Goal: Task Accomplishment & Management: Use online tool/utility

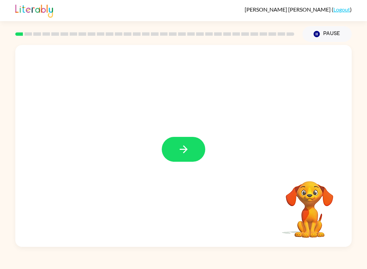
click at [197, 154] on button "button" at bounding box center [184, 149] width 44 height 25
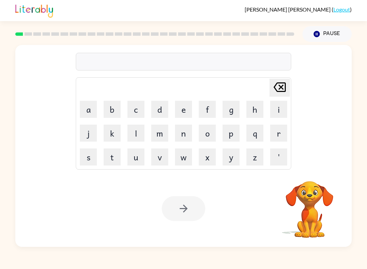
click at [88, 160] on button "s" at bounding box center [88, 156] width 17 height 17
click at [255, 112] on button "h" at bounding box center [255, 109] width 17 height 17
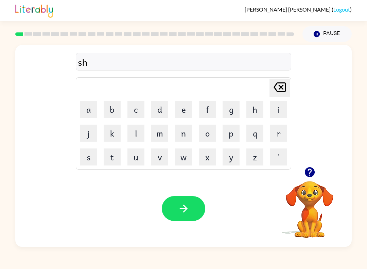
click at [135, 164] on button "u" at bounding box center [136, 156] width 17 height 17
click at [92, 159] on button "s" at bounding box center [88, 156] width 17 height 17
click at [259, 111] on button "h" at bounding box center [255, 109] width 17 height 17
click at [193, 206] on button "button" at bounding box center [184, 208] width 44 height 25
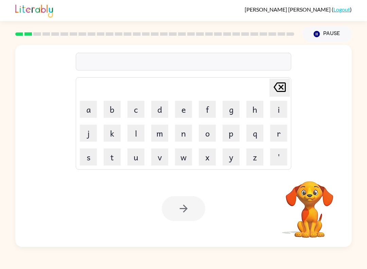
click at [87, 111] on button "a" at bounding box center [88, 109] width 17 height 17
click at [234, 139] on button "p" at bounding box center [231, 133] width 17 height 17
click at [272, 117] on button "i" at bounding box center [278, 109] width 17 height 17
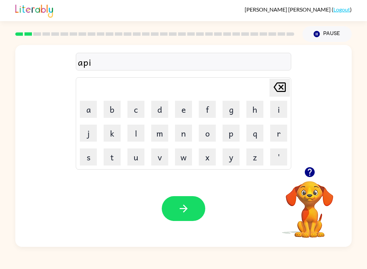
click at [279, 138] on button "r" at bounding box center [278, 133] width 17 height 17
click at [87, 111] on button "a" at bounding box center [88, 109] width 17 height 17
click at [187, 138] on button "n" at bounding box center [183, 133] width 17 height 17
click at [136, 115] on button "c" at bounding box center [136, 109] width 17 height 17
click at [184, 111] on button "e" at bounding box center [183, 109] width 17 height 17
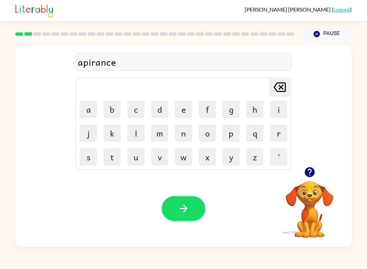
click at [88, 154] on button "s" at bounding box center [88, 156] width 17 height 17
click at [188, 207] on icon "button" at bounding box center [184, 208] width 12 height 12
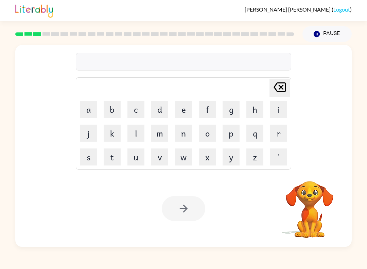
click at [273, 138] on button "r" at bounding box center [278, 133] width 17 height 17
click at [186, 115] on button "e" at bounding box center [183, 109] width 17 height 17
click at [87, 108] on button "a" at bounding box center [88, 109] width 17 height 17
click at [144, 126] on button "l" at bounding box center [136, 133] width 17 height 17
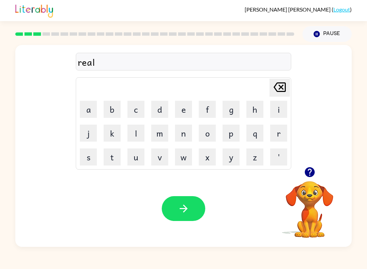
click at [276, 112] on button "i" at bounding box center [278, 109] width 17 height 17
click at [113, 155] on button "t" at bounding box center [112, 156] width 17 height 17
click at [231, 159] on button "y" at bounding box center [231, 156] width 17 height 17
click at [196, 201] on button "button" at bounding box center [184, 208] width 44 height 25
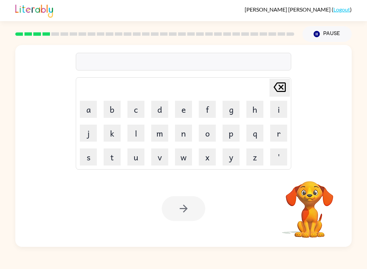
click at [189, 104] on button "e" at bounding box center [183, 109] width 17 height 17
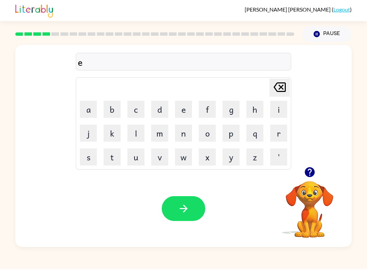
click at [143, 136] on button "l" at bounding box center [136, 133] width 17 height 17
click at [279, 115] on button "i" at bounding box center [278, 109] width 17 height 17
click at [165, 135] on button "m" at bounding box center [159, 133] width 17 height 17
click at [181, 112] on button "e" at bounding box center [183, 109] width 17 height 17
click at [180, 141] on button "n" at bounding box center [183, 133] width 17 height 17
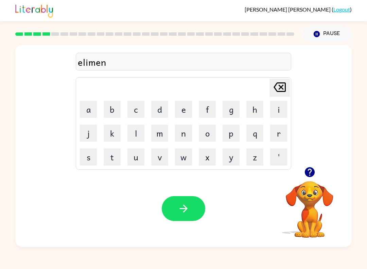
click at [90, 114] on button "a" at bounding box center [88, 109] width 17 height 17
click at [112, 155] on button "t" at bounding box center [112, 156] width 17 height 17
click at [185, 113] on button "e" at bounding box center [183, 109] width 17 height 17
click at [187, 221] on button "button" at bounding box center [184, 208] width 44 height 25
click at [310, 174] on icon "button" at bounding box center [310, 172] width 10 height 10
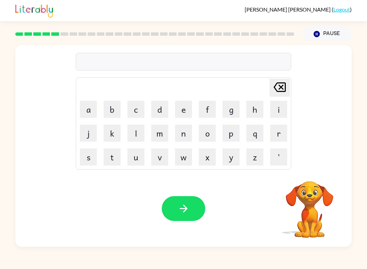
click at [163, 112] on button "d" at bounding box center [159, 109] width 17 height 17
click at [140, 157] on button "u" at bounding box center [136, 156] width 17 height 17
click at [237, 137] on button "p" at bounding box center [231, 133] width 17 height 17
click at [133, 132] on button "l" at bounding box center [136, 133] width 17 height 17
click at [182, 114] on button "e" at bounding box center [183, 109] width 17 height 17
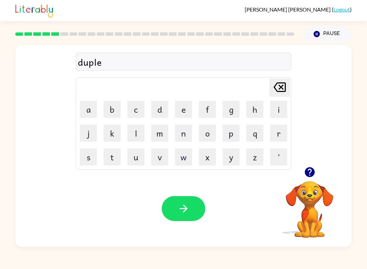
click at [141, 111] on button "c" at bounding box center [136, 109] width 17 height 17
click at [86, 107] on button "a" at bounding box center [88, 109] width 17 height 17
click at [109, 151] on button "t" at bounding box center [112, 156] width 17 height 17
click at [184, 112] on button "e" at bounding box center [183, 109] width 17 height 17
click at [185, 197] on button "button" at bounding box center [184, 208] width 44 height 25
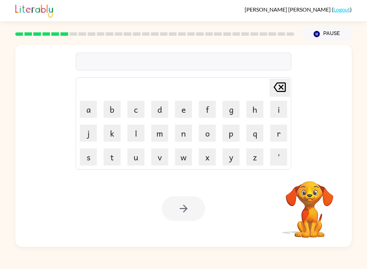
click at [157, 158] on button "v" at bounding box center [159, 156] width 17 height 17
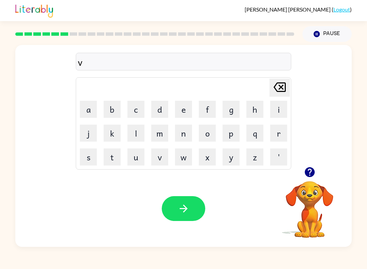
click at [86, 107] on button "a" at bounding box center [88, 109] width 17 height 17
click at [143, 114] on button "c" at bounding box center [136, 109] width 17 height 17
click at [84, 108] on button "a" at bounding box center [88, 109] width 17 height 17
click at [116, 158] on button "t" at bounding box center [112, 156] width 17 height 17
click at [276, 113] on button "i" at bounding box center [278, 109] width 17 height 17
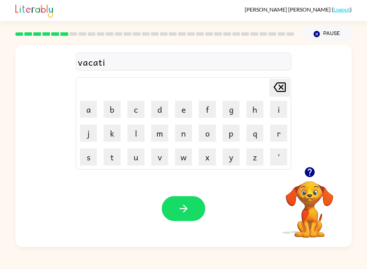
click at [210, 141] on button "o" at bounding box center [207, 133] width 17 height 17
click at [191, 139] on button "n" at bounding box center [183, 133] width 17 height 17
click at [192, 212] on button "button" at bounding box center [184, 208] width 44 height 25
click at [232, 139] on button "p" at bounding box center [231, 133] width 17 height 17
click at [208, 141] on button "o" at bounding box center [207, 133] width 17 height 17
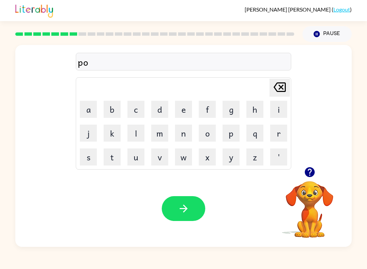
click at [168, 108] on button "d" at bounding box center [159, 109] width 17 height 17
click at [134, 133] on button "l" at bounding box center [136, 133] width 17 height 17
click at [197, 108] on td "f" at bounding box center [207, 109] width 23 height 23
click at [186, 112] on button "e" at bounding box center [183, 109] width 17 height 17
click at [193, 209] on button "button" at bounding box center [184, 208] width 44 height 25
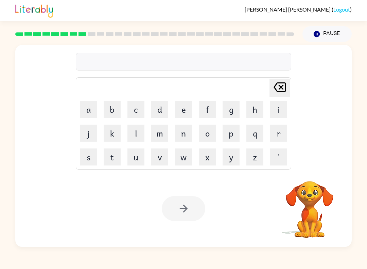
click at [234, 136] on button "p" at bounding box center [231, 133] width 17 height 17
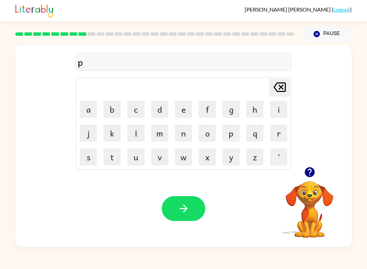
click at [91, 112] on button "a" at bounding box center [88, 109] width 17 height 17
click at [280, 135] on button "r" at bounding box center [278, 133] width 17 height 17
click at [112, 155] on button "t" at bounding box center [112, 156] width 17 height 17
click at [275, 115] on button "i" at bounding box center [278, 109] width 17 height 17
click at [140, 109] on button "c" at bounding box center [136, 109] width 17 height 17
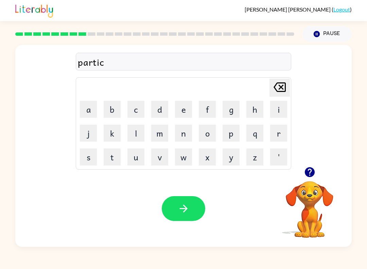
click at [95, 109] on button "a" at bounding box center [88, 109] width 17 height 17
click at [141, 137] on button "l" at bounding box center [136, 133] width 17 height 17
click at [195, 202] on button "button" at bounding box center [184, 208] width 44 height 25
click at [274, 140] on button "r" at bounding box center [278, 133] width 17 height 17
click at [184, 117] on button "e" at bounding box center [183, 109] width 17 height 17
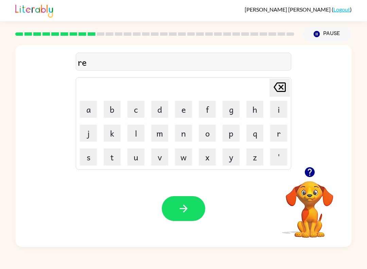
click at [94, 111] on button "a" at bounding box center [88, 109] width 17 height 17
click at [138, 113] on button "c" at bounding box center [136, 109] width 17 height 17
click at [95, 115] on button "a" at bounding box center [88, 109] width 17 height 17
click at [234, 136] on button "p" at bounding box center [231, 133] width 17 height 17
click at [144, 113] on button "c" at bounding box center [136, 109] width 17 height 17
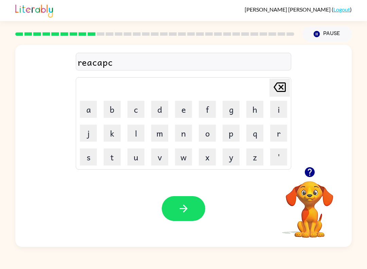
click at [282, 95] on icon "Delete Delete last character input" at bounding box center [280, 87] width 16 height 16
click at [85, 153] on button "s" at bounding box center [88, 156] width 17 height 17
click at [258, 117] on button "h" at bounding box center [255, 109] width 17 height 17
click at [185, 116] on button "e" at bounding box center [183, 109] width 17 height 17
click at [277, 134] on button "r" at bounding box center [278, 133] width 17 height 17
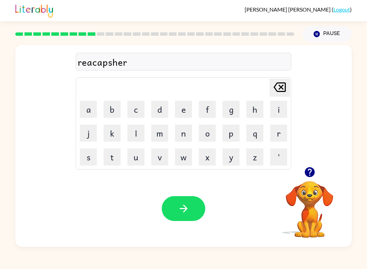
click at [190, 213] on button "button" at bounding box center [184, 208] width 44 height 25
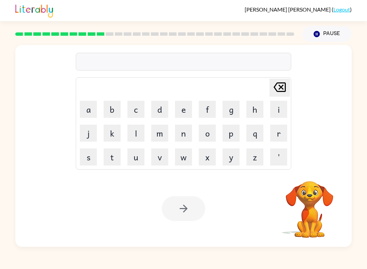
click at [237, 135] on button "p" at bounding box center [231, 133] width 17 height 17
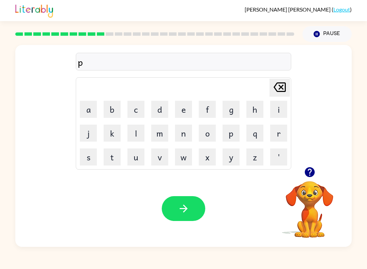
click at [281, 141] on button "r" at bounding box center [278, 133] width 17 height 17
click at [186, 113] on button "e" at bounding box center [183, 109] width 17 height 17
click at [94, 155] on button "s" at bounding box center [88, 156] width 17 height 17
click at [255, 115] on button "h" at bounding box center [255, 109] width 17 height 17
click at [215, 137] on button "o" at bounding box center [207, 133] width 17 height 17
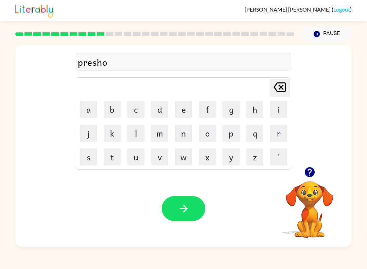
click at [215, 137] on button "o" at bounding box center [207, 133] width 17 height 17
click at [139, 127] on button "l" at bounding box center [136, 133] width 17 height 17
click at [184, 110] on button "e" at bounding box center [183, 109] width 17 height 17
click at [281, 90] on icon "Delete Delete last character input" at bounding box center [280, 87] width 16 height 16
click at [284, 87] on icon at bounding box center [280, 87] width 12 height 10
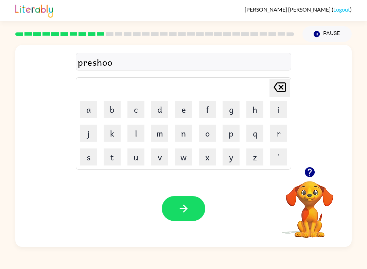
click at [284, 87] on icon at bounding box center [280, 87] width 12 height 10
click at [286, 95] on icon "Delete Delete last character input" at bounding box center [280, 87] width 16 height 16
click at [133, 159] on button "u" at bounding box center [136, 156] width 17 height 17
click at [206, 135] on button "o" at bounding box center [207, 133] width 17 height 17
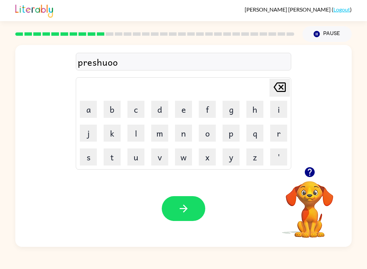
click at [278, 85] on icon "Delete Delete last character input" at bounding box center [280, 87] width 16 height 16
click at [278, 84] on icon "Delete Delete last character input" at bounding box center [280, 87] width 16 height 16
click at [282, 91] on icon "Delete Delete last character input" at bounding box center [280, 87] width 16 height 16
click at [278, 96] on div "Delete Delete last character input" at bounding box center [280, 87] width 16 height 17
click at [278, 87] on icon "Delete Delete last character input" at bounding box center [280, 87] width 16 height 16
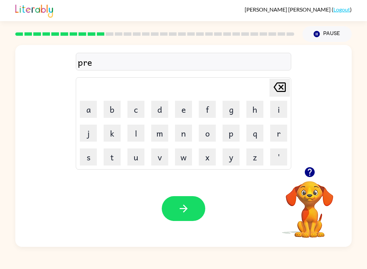
click at [84, 157] on button "s" at bounding box center [88, 156] width 17 height 17
click at [263, 107] on button "h" at bounding box center [255, 109] width 17 height 17
click at [139, 112] on button "c" at bounding box center [136, 109] width 17 height 17
click at [209, 137] on button "o" at bounding box center [207, 133] width 17 height 17
click at [213, 133] on button "o" at bounding box center [207, 133] width 17 height 17
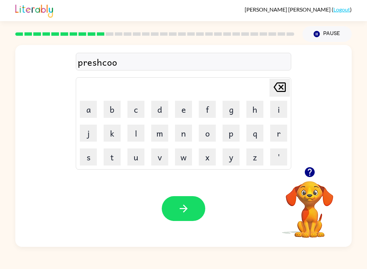
click at [140, 136] on button "l" at bounding box center [136, 133] width 17 height 17
click at [192, 211] on button "button" at bounding box center [184, 208] width 44 height 25
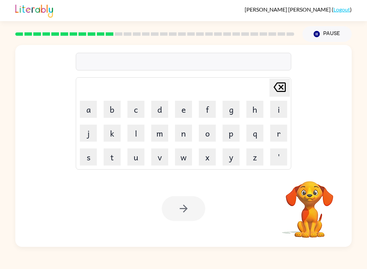
click at [140, 110] on button "c" at bounding box center [136, 109] width 17 height 17
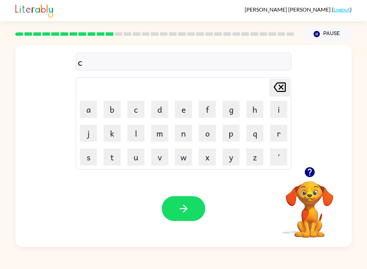
click at [310, 173] on icon "button" at bounding box center [310, 172] width 12 height 12
click at [276, 136] on button "r" at bounding box center [278, 133] width 17 height 17
click at [90, 111] on button "a" at bounding box center [88, 109] width 17 height 17
click at [159, 160] on button "v" at bounding box center [159, 156] width 17 height 17
click at [190, 116] on button "e" at bounding box center [183, 109] width 17 height 17
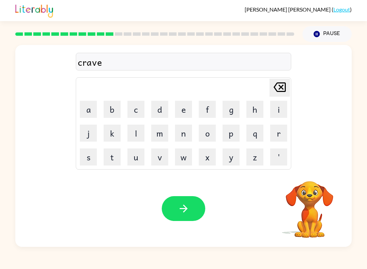
click at [187, 201] on button "button" at bounding box center [184, 208] width 44 height 25
click at [164, 110] on button "d" at bounding box center [159, 109] width 17 height 17
click at [286, 110] on button "i" at bounding box center [278, 109] width 17 height 17
click at [252, 135] on button "q" at bounding box center [255, 133] width 17 height 17
click at [279, 95] on icon "Delete Delete last character input" at bounding box center [280, 87] width 16 height 16
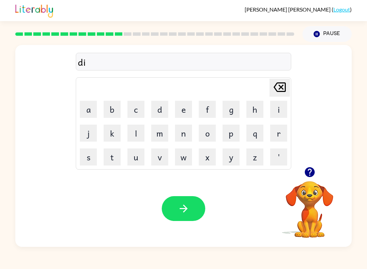
click at [232, 136] on button "p" at bounding box center [231, 133] width 17 height 17
click at [120, 155] on button "t" at bounding box center [112, 156] width 17 height 17
click at [93, 113] on button "a" at bounding box center [88, 109] width 17 height 17
click at [117, 155] on button "t" at bounding box center [112, 156] width 17 height 17
click at [180, 110] on button "e" at bounding box center [183, 109] width 17 height 17
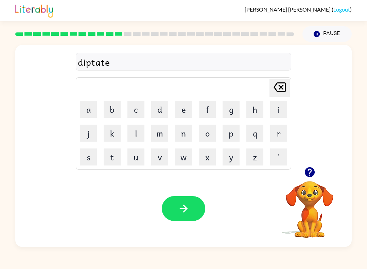
click at [198, 215] on button "button" at bounding box center [184, 208] width 44 height 25
click at [198, 215] on div at bounding box center [184, 208] width 44 height 25
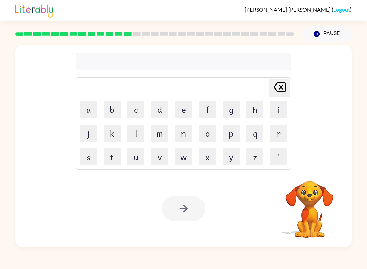
click at [233, 148] on button "y" at bounding box center [231, 156] width 17 height 17
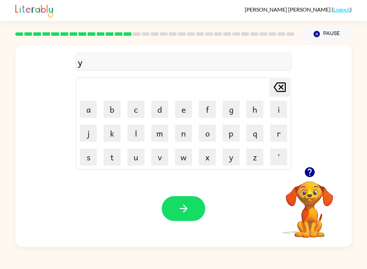
click at [87, 109] on button "a" at bounding box center [88, 109] width 17 height 17
click at [233, 159] on button "y" at bounding box center [231, 156] width 17 height 17
click at [278, 89] on icon at bounding box center [280, 87] width 12 height 10
click at [277, 89] on icon "Delete Delete last character input" at bounding box center [280, 87] width 16 height 16
click at [276, 94] on icon "Delete Delete last character input" at bounding box center [280, 87] width 16 height 16
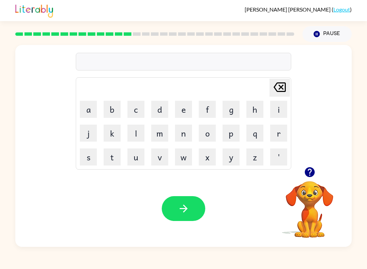
click at [233, 133] on button "p" at bounding box center [231, 133] width 17 height 17
click at [93, 109] on button "a" at bounding box center [88, 109] width 17 height 17
click at [227, 159] on button "y" at bounding box center [231, 156] width 17 height 17
click at [162, 141] on button "m" at bounding box center [159, 133] width 17 height 17
click at [191, 114] on button "e" at bounding box center [183, 109] width 17 height 17
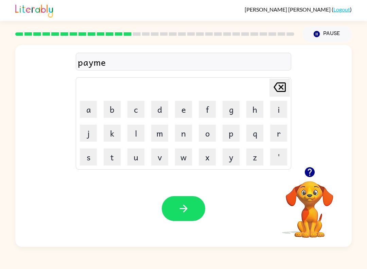
click at [185, 132] on button "n" at bounding box center [183, 133] width 17 height 17
click at [118, 157] on button "t" at bounding box center [112, 156] width 17 height 17
click at [193, 202] on button "button" at bounding box center [184, 208] width 44 height 25
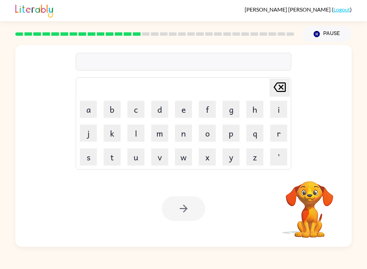
click at [158, 137] on button "m" at bounding box center [159, 133] width 17 height 17
click at [86, 109] on button "a" at bounding box center [88, 109] width 17 height 17
click at [233, 160] on button "y" at bounding box center [231, 156] width 17 height 17
click at [175, 111] on button "e" at bounding box center [183, 109] width 17 height 17
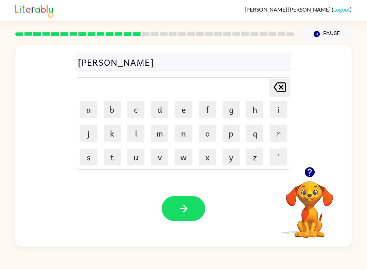
click at [280, 137] on button "r" at bounding box center [278, 133] width 17 height 17
click at [192, 205] on button "button" at bounding box center [184, 208] width 44 height 25
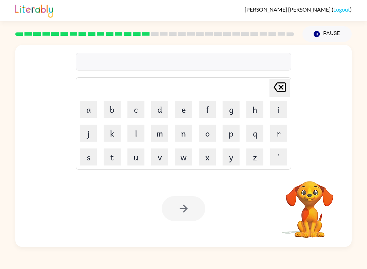
click at [86, 148] on button "s" at bounding box center [88, 156] width 17 height 17
click at [237, 135] on button "p" at bounding box center [231, 133] width 17 height 17
click at [87, 112] on button "a" at bounding box center [88, 109] width 17 height 17
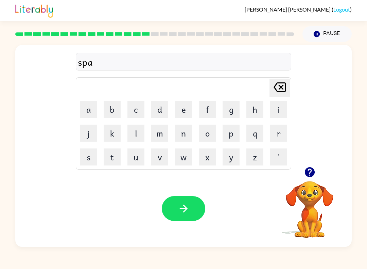
click at [282, 134] on button "r" at bounding box center [278, 133] width 17 height 17
click at [109, 135] on button "k" at bounding box center [112, 133] width 17 height 17
click at [188, 208] on icon "button" at bounding box center [184, 208] width 12 height 12
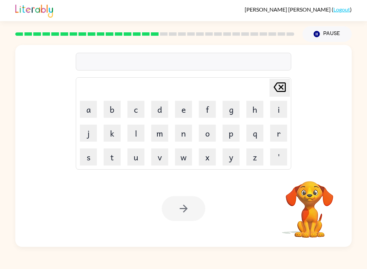
click at [234, 146] on td "y" at bounding box center [231, 156] width 23 height 23
click at [90, 111] on button "a" at bounding box center [88, 109] width 17 height 17
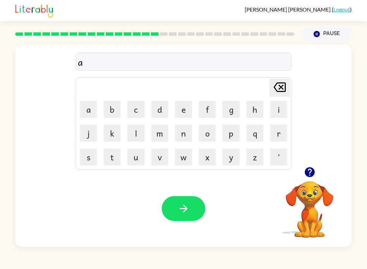
click at [140, 141] on button "l" at bounding box center [136, 133] width 17 height 17
click at [284, 95] on icon "Delete Delete last character input" at bounding box center [280, 87] width 16 height 16
click at [236, 139] on button "p" at bounding box center [231, 133] width 17 height 17
click at [85, 112] on button "a" at bounding box center [88, 109] width 17 height 17
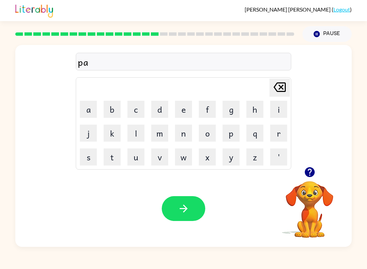
click at [138, 138] on button "l" at bounding box center [136, 133] width 17 height 17
click at [318, 202] on video "Your browser must support playing .mp4 files to use Literably. Please try using…" at bounding box center [310, 204] width 68 height 68
click at [314, 172] on icon "button" at bounding box center [310, 172] width 10 height 10
click at [11, 33] on div at bounding box center [154, 34] width 287 height 24
click at [175, 209] on button "button" at bounding box center [184, 208] width 44 height 25
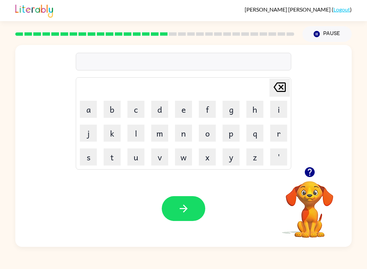
click at [87, 158] on button "s" at bounding box center [88, 156] width 17 height 17
click at [230, 140] on button "p" at bounding box center [231, 133] width 17 height 17
click at [179, 112] on button "e" at bounding box center [183, 109] width 17 height 17
click at [179, 111] on button "e" at bounding box center [183, 109] width 17 height 17
click at [187, 134] on button "n" at bounding box center [183, 133] width 17 height 17
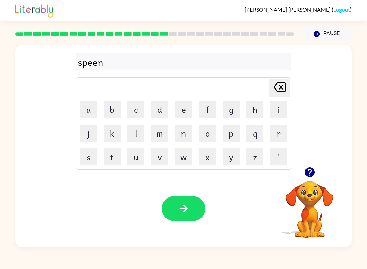
click at [276, 115] on button "i" at bounding box center [278, 109] width 17 height 17
click at [188, 133] on button "n" at bounding box center [183, 133] width 17 height 17
click at [229, 110] on button "g" at bounding box center [231, 109] width 17 height 17
click at [181, 210] on icon "button" at bounding box center [184, 208] width 12 height 12
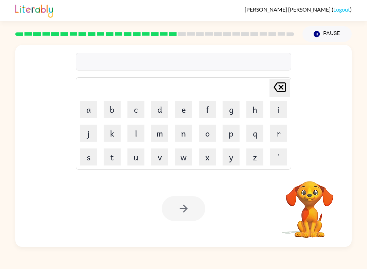
click at [233, 112] on button "g" at bounding box center [231, 109] width 17 height 17
click at [271, 141] on button "r" at bounding box center [278, 133] width 17 height 17
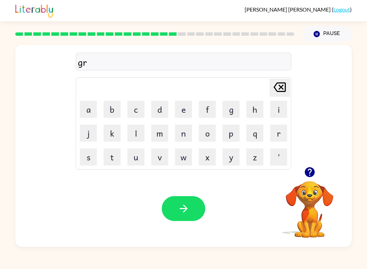
click at [144, 150] on button "u" at bounding box center [136, 156] width 17 height 17
click at [164, 133] on button "m" at bounding box center [159, 133] width 17 height 17
click at [233, 136] on button "p" at bounding box center [231, 133] width 17 height 17
click at [271, 116] on button "i" at bounding box center [278, 109] width 17 height 17
click at [184, 116] on button "e" at bounding box center [183, 109] width 17 height 17
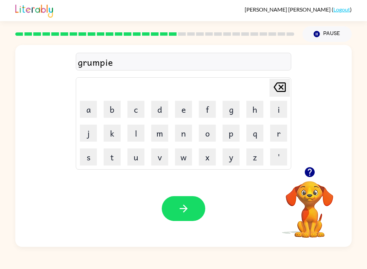
click at [86, 149] on button "s" at bounding box center [88, 156] width 17 height 17
click at [119, 156] on button "t" at bounding box center [112, 156] width 17 height 17
click at [184, 198] on button "button" at bounding box center [184, 208] width 44 height 25
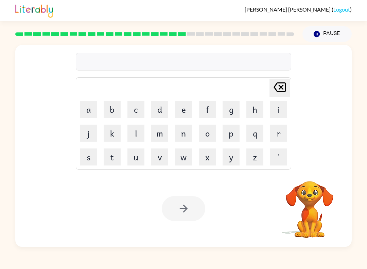
click at [281, 116] on button "i" at bounding box center [278, 109] width 17 height 17
click at [187, 132] on button "n" at bounding box center [183, 133] width 17 height 17
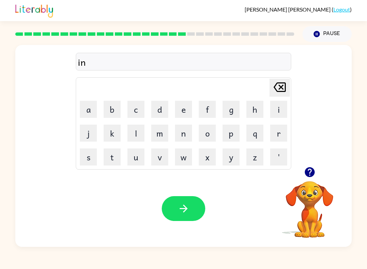
click at [144, 113] on button "c" at bounding box center [136, 109] width 17 height 17
click at [272, 139] on button "r" at bounding box center [278, 133] width 17 height 17
click at [87, 111] on button "a" at bounding box center [88, 109] width 17 height 17
click at [112, 155] on button "t" at bounding box center [112, 156] width 17 height 17
click at [94, 116] on button "a" at bounding box center [88, 109] width 17 height 17
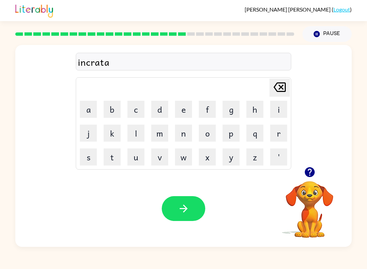
click at [120, 106] on button "b" at bounding box center [112, 109] width 17 height 17
click at [137, 136] on button "l" at bounding box center [136, 133] width 17 height 17
click at [183, 111] on button "e" at bounding box center [183, 109] width 17 height 17
click at [193, 212] on button "button" at bounding box center [184, 208] width 44 height 25
click at [144, 131] on button "l" at bounding box center [136, 133] width 17 height 17
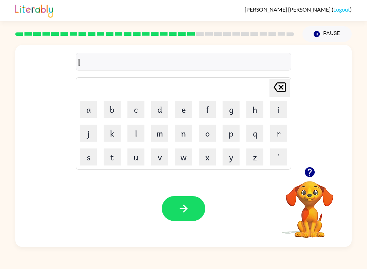
click at [182, 113] on button "e" at bounding box center [183, 109] width 17 height 17
click at [91, 159] on button "s" at bounding box center [88, 156] width 17 height 17
click at [184, 109] on button "e" at bounding box center [183, 109] width 17 height 17
click at [188, 127] on button "n" at bounding box center [183, 133] width 17 height 17
click at [277, 85] on icon "Delete Delete last character input" at bounding box center [280, 87] width 16 height 16
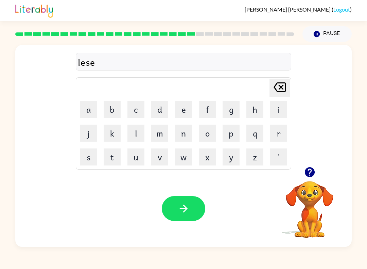
click at [277, 85] on icon "Delete Delete last character input" at bounding box center [280, 87] width 16 height 16
click at [279, 89] on icon "Delete Delete last character input" at bounding box center [280, 87] width 16 height 16
click at [275, 112] on button "i" at bounding box center [278, 109] width 17 height 17
click at [93, 154] on button "s" at bounding box center [88, 156] width 17 height 17
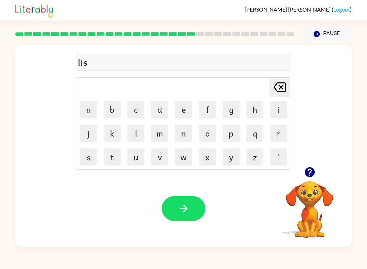
click at [187, 111] on button "e" at bounding box center [183, 109] width 17 height 17
click at [189, 136] on button "n" at bounding box center [183, 133] width 17 height 17
click at [119, 155] on button "t" at bounding box center [112, 156] width 17 height 17
click at [201, 199] on div at bounding box center [184, 208] width 44 height 25
click at [310, 169] on icon "button" at bounding box center [310, 172] width 12 height 12
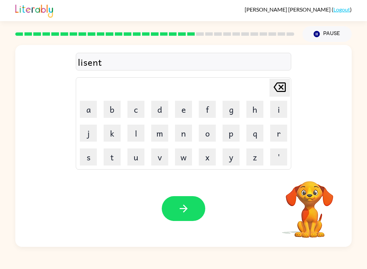
click at [188, 213] on icon "button" at bounding box center [184, 208] width 12 height 12
click at [313, 174] on icon "button" at bounding box center [310, 172] width 10 height 10
click at [184, 131] on button "n" at bounding box center [183, 133] width 17 height 17
click at [201, 135] on button "o" at bounding box center [207, 133] width 17 height 17
click at [115, 113] on button "b" at bounding box center [112, 109] width 17 height 17
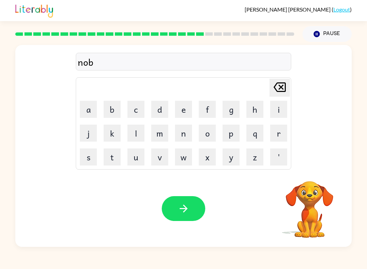
click at [274, 111] on button "i" at bounding box center [278, 109] width 17 height 17
click at [89, 108] on button "a" at bounding box center [88, 109] width 17 height 17
click at [117, 154] on button "t" at bounding box center [112, 156] width 17 height 17
click at [196, 207] on button "button" at bounding box center [184, 208] width 44 height 25
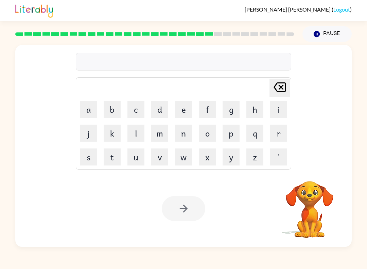
click at [86, 152] on button "s" at bounding box center [88, 156] width 17 height 17
click at [141, 156] on button "u" at bounding box center [136, 156] width 17 height 17
click at [87, 157] on button "s" at bounding box center [88, 156] width 17 height 17
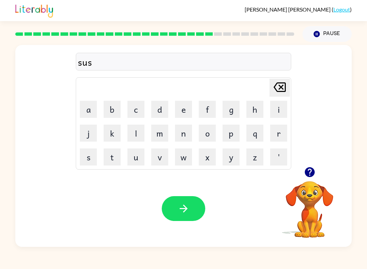
click at [118, 156] on button "t" at bounding box center [112, 156] width 17 height 17
click at [90, 114] on button "a" at bounding box center [88, 109] width 17 height 17
click at [279, 112] on button "i" at bounding box center [278, 109] width 17 height 17
click at [179, 137] on button "n" at bounding box center [183, 133] width 17 height 17
click at [189, 216] on button "button" at bounding box center [184, 208] width 44 height 25
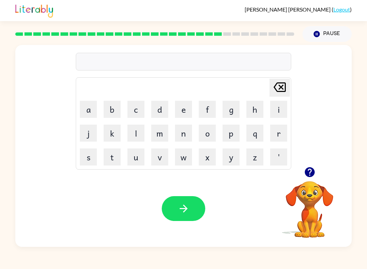
click at [185, 162] on button "w" at bounding box center [183, 156] width 17 height 17
click at [190, 114] on button "e" at bounding box center [183, 109] width 17 height 17
click at [280, 133] on button "r" at bounding box center [278, 133] width 17 height 17
click at [161, 111] on button "d" at bounding box center [159, 109] width 17 height 17
click at [232, 157] on button "y" at bounding box center [231, 156] width 17 height 17
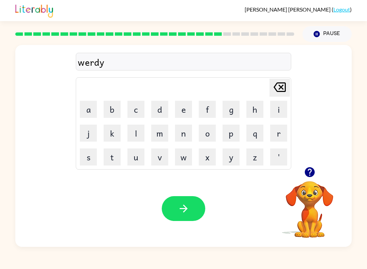
click at [181, 211] on icon "button" at bounding box center [184, 208] width 12 height 12
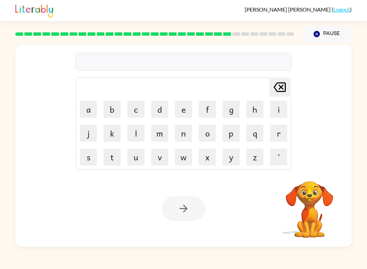
click at [278, 140] on button "r" at bounding box center [278, 133] width 17 height 17
click at [92, 112] on button "a" at bounding box center [88, 109] width 17 height 17
click at [181, 104] on button "e" at bounding box center [183, 109] width 17 height 17
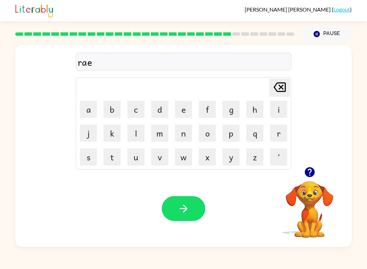
click at [139, 135] on button "l" at bounding box center [136, 133] width 17 height 17
click at [90, 117] on button "a" at bounding box center [88, 109] width 17 height 17
click at [111, 155] on button "t" at bounding box center [112, 156] width 17 height 17
click at [184, 109] on button "e" at bounding box center [183, 109] width 17 height 17
click at [163, 109] on button "d" at bounding box center [159, 109] width 17 height 17
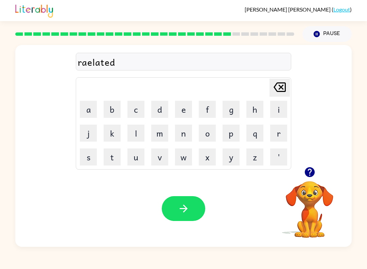
click at [209, 208] on div "Your browser must support playing .mp4 files to use Literably. Please try using…" at bounding box center [183, 208] width 337 height 77
click at [185, 218] on button "button" at bounding box center [184, 208] width 44 height 25
click at [114, 129] on button "k" at bounding box center [112, 133] width 17 height 17
click at [284, 113] on button "i" at bounding box center [278, 109] width 17 height 17
click at [111, 155] on button "t" at bounding box center [112, 156] width 17 height 17
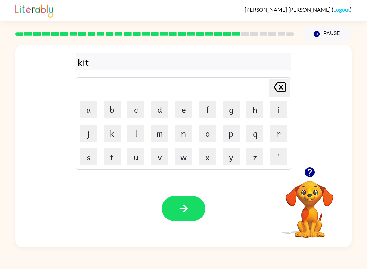
click at [111, 155] on button "t" at bounding box center [112, 156] width 17 height 17
click at [188, 114] on button "e" at bounding box center [183, 109] width 17 height 17
click at [187, 135] on button "n" at bounding box center [183, 133] width 17 height 17
click at [193, 213] on button "button" at bounding box center [184, 208] width 44 height 25
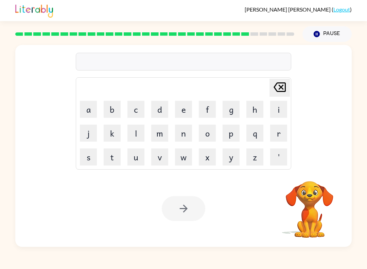
click at [159, 114] on button "d" at bounding box center [159, 109] width 17 height 17
click at [189, 109] on button "e" at bounding box center [183, 109] width 17 height 17
click at [232, 139] on button "p" at bounding box center [231, 133] width 17 height 17
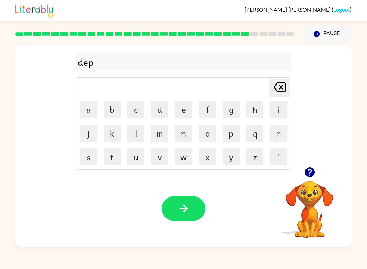
click at [87, 108] on button "a" at bounding box center [88, 109] width 17 height 17
click at [278, 139] on button "r" at bounding box center [278, 133] width 17 height 17
click at [114, 162] on button "t" at bounding box center [112, 156] width 17 height 17
click at [161, 137] on button "m" at bounding box center [159, 133] width 17 height 17
click at [183, 112] on button "e" at bounding box center [183, 109] width 17 height 17
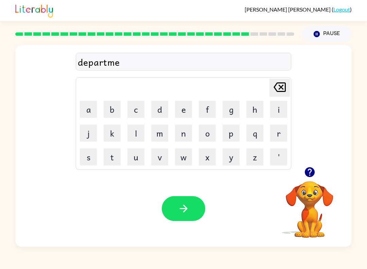
click at [183, 134] on button "n" at bounding box center [183, 133] width 17 height 17
click at [115, 158] on button "t" at bounding box center [112, 156] width 17 height 17
click at [199, 209] on button "button" at bounding box center [184, 208] width 44 height 25
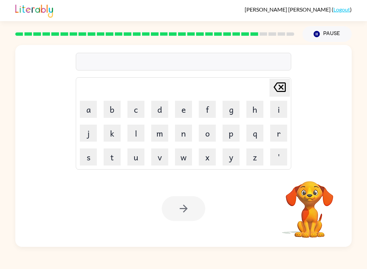
click at [88, 157] on button "s" at bounding box center [88, 156] width 17 height 17
click at [142, 130] on button "l" at bounding box center [136, 133] width 17 height 17
click at [82, 107] on button "a" at bounding box center [88, 109] width 17 height 17
click at [276, 115] on button "i" at bounding box center [278, 109] width 17 height 17
click at [117, 162] on button "t" at bounding box center [112, 156] width 17 height 17
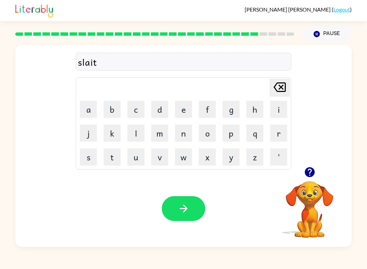
click at [197, 206] on button "button" at bounding box center [184, 208] width 44 height 25
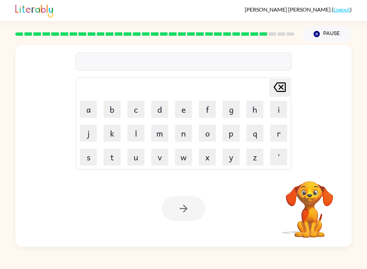
click at [141, 155] on button "u" at bounding box center [136, 156] width 17 height 17
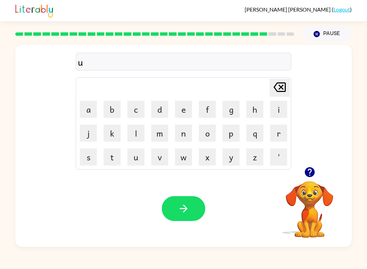
click at [184, 132] on button "n" at bounding box center [183, 133] width 17 height 17
click at [274, 109] on button "i" at bounding box center [278, 109] width 17 height 17
click at [160, 162] on button "v" at bounding box center [159, 156] width 17 height 17
click at [179, 113] on button "e" at bounding box center [183, 109] width 17 height 17
click at [282, 134] on button "r" at bounding box center [278, 133] width 17 height 17
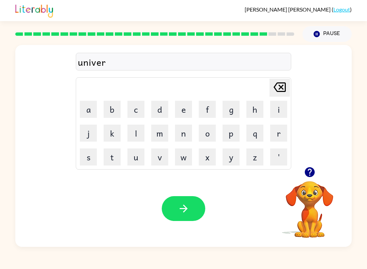
click at [88, 158] on button "s" at bounding box center [88, 156] width 17 height 17
click at [93, 109] on button "a" at bounding box center [88, 109] width 17 height 17
click at [274, 138] on button "r" at bounding box center [278, 133] width 17 height 17
click at [277, 96] on div "Delete Delete last character input" at bounding box center [280, 87] width 16 height 17
click at [140, 136] on button "l" at bounding box center [136, 133] width 17 height 17
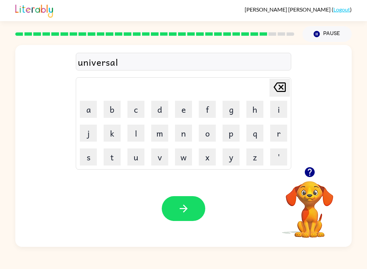
click at [194, 220] on button "button" at bounding box center [184, 208] width 44 height 25
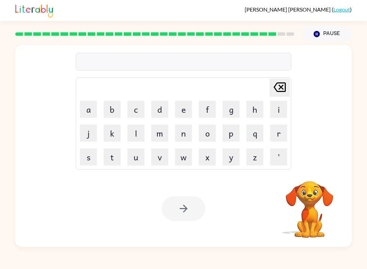
click at [87, 152] on button "s" at bounding box center [88, 156] width 17 height 17
click at [284, 116] on button "i" at bounding box center [278, 109] width 17 height 17
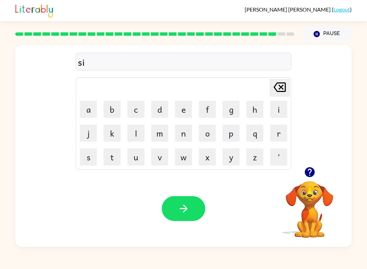
click at [137, 138] on button "l" at bounding box center [136, 133] width 17 height 17
click at [162, 158] on button "v" at bounding box center [159, 156] width 17 height 17
click at [183, 108] on button "e" at bounding box center [183, 109] width 17 height 17
click at [283, 136] on button "r" at bounding box center [278, 133] width 17 height 17
click at [186, 164] on button "w" at bounding box center [183, 156] width 17 height 17
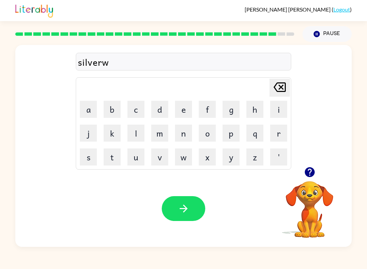
click at [87, 110] on button "a" at bounding box center [88, 109] width 17 height 17
click at [182, 109] on button "e" at bounding box center [183, 109] width 17 height 17
click at [267, 137] on td "r" at bounding box center [278, 132] width 23 height 23
click at [280, 136] on button "r" at bounding box center [278, 133] width 17 height 17
click at [178, 220] on button "button" at bounding box center [184, 208] width 44 height 25
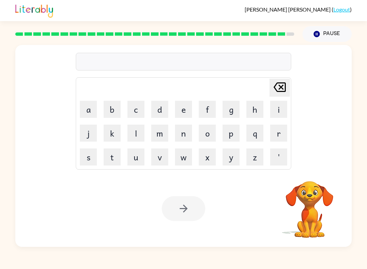
click at [185, 111] on button "e" at bounding box center [183, 109] width 17 height 17
click at [182, 141] on button "n" at bounding box center [183, 133] width 17 height 17
click at [135, 116] on button "c" at bounding box center [136, 109] width 17 height 17
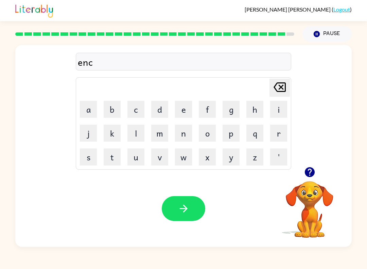
click at [89, 109] on button "a" at bounding box center [88, 109] width 17 height 17
click at [141, 161] on button "u" at bounding box center [136, 156] width 17 height 17
click at [184, 134] on button "n" at bounding box center [183, 133] width 17 height 17
click at [119, 155] on button "t" at bounding box center [112, 156] width 17 height 17
click at [180, 112] on button "e" at bounding box center [183, 109] width 17 height 17
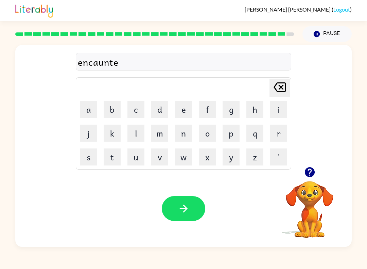
click at [278, 138] on button "r" at bounding box center [278, 133] width 17 height 17
click at [185, 212] on icon "button" at bounding box center [184, 208] width 12 height 12
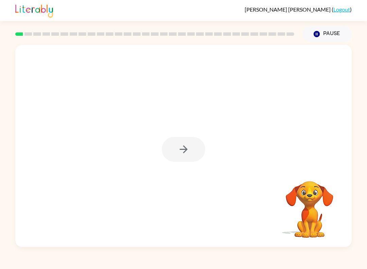
click at [178, 172] on div at bounding box center [183, 146] width 337 height 202
click at [177, 150] on div at bounding box center [184, 149] width 44 height 25
click at [180, 158] on div at bounding box center [184, 149] width 44 height 25
click at [173, 152] on button "button" at bounding box center [184, 149] width 44 height 25
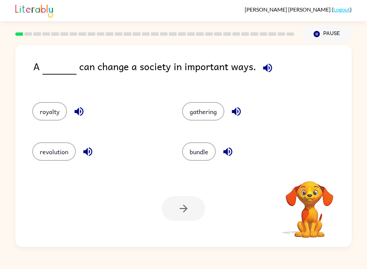
click at [46, 116] on button "royalty" at bounding box center [49, 111] width 35 height 18
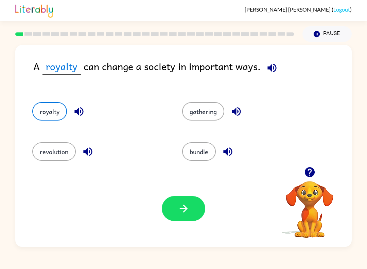
click at [271, 63] on icon "button" at bounding box center [272, 68] width 12 height 12
click at [52, 153] on button "revolution" at bounding box center [54, 151] width 44 height 18
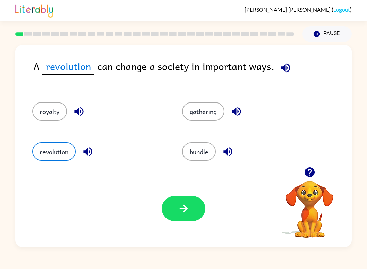
click at [183, 208] on icon "button" at bounding box center [184, 208] width 12 height 12
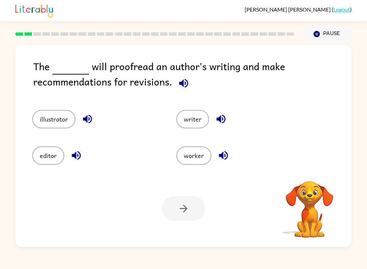
click at [47, 121] on button "illustrator" at bounding box center [53, 119] width 43 height 18
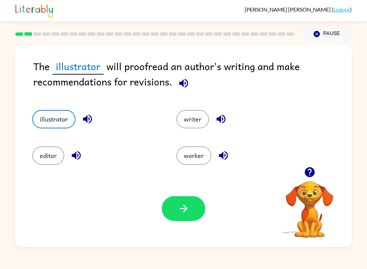
click at [197, 159] on button "worker" at bounding box center [194, 155] width 35 height 18
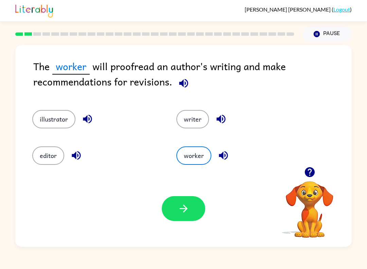
click at [194, 134] on div "worker" at bounding box center [236, 151] width 144 height 36
click at [194, 120] on button "writer" at bounding box center [193, 119] width 33 height 18
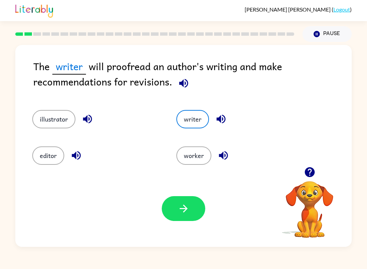
click at [193, 206] on button "button" at bounding box center [184, 208] width 44 height 25
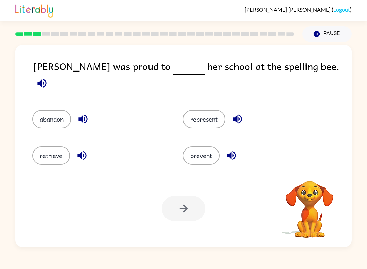
click at [205, 150] on button "prevent" at bounding box center [201, 155] width 37 height 18
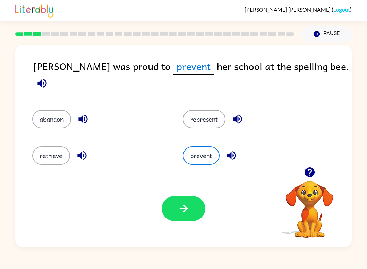
click at [181, 212] on icon "button" at bounding box center [184, 208] width 12 height 12
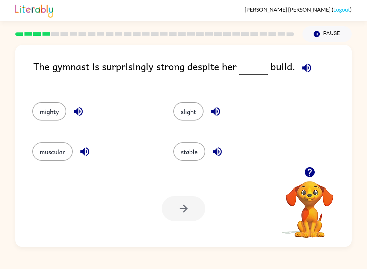
click at [302, 68] on icon "button" at bounding box center [306, 67] width 9 height 9
click at [47, 113] on button "mighty" at bounding box center [49, 111] width 34 height 18
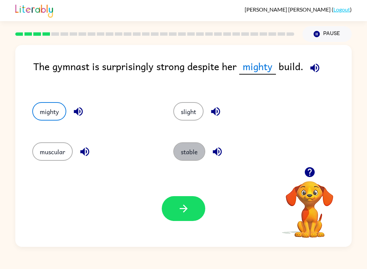
click at [182, 155] on button "stable" at bounding box center [189, 151] width 32 height 18
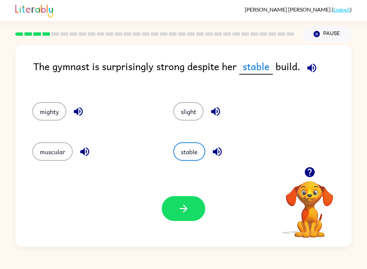
click at [180, 220] on button "button" at bounding box center [184, 208] width 44 height 25
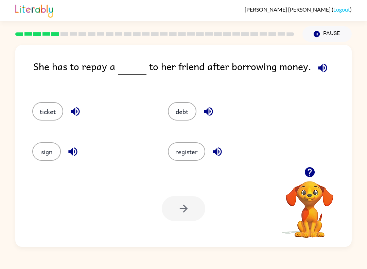
click at [185, 161] on button "register" at bounding box center [186, 151] width 37 height 18
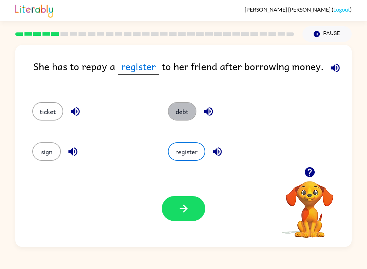
click at [187, 110] on button "debt" at bounding box center [182, 111] width 29 height 18
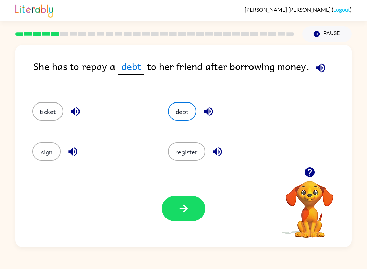
click at [187, 208] on icon "button" at bounding box center [184, 208] width 12 height 12
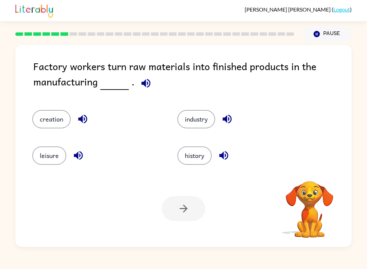
click at [147, 87] on icon "button" at bounding box center [146, 83] width 9 height 9
click at [45, 119] on button "creation" at bounding box center [51, 119] width 38 height 18
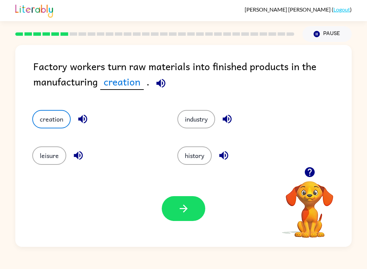
click at [200, 123] on button "industry" at bounding box center [197, 119] width 38 height 18
click at [179, 213] on icon "button" at bounding box center [184, 208] width 12 height 12
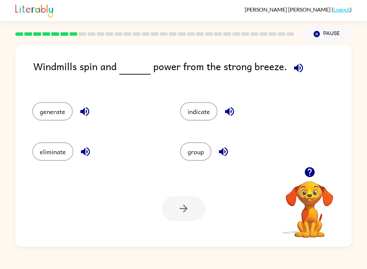
click at [302, 71] on icon "button" at bounding box center [299, 68] width 12 height 12
click at [201, 160] on button "group" at bounding box center [195, 151] width 31 height 18
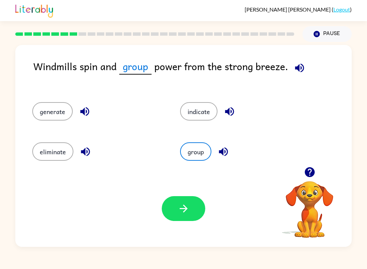
click at [201, 115] on button "indicate" at bounding box center [198, 111] width 37 height 18
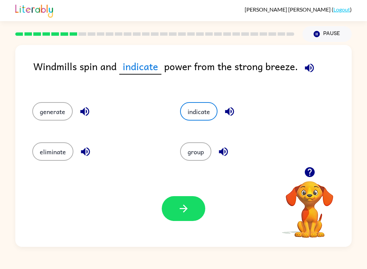
click at [46, 152] on button "eliminate" at bounding box center [52, 151] width 41 height 18
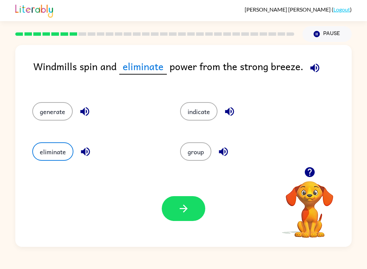
click at [45, 110] on button "generate" at bounding box center [52, 111] width 40 height 18
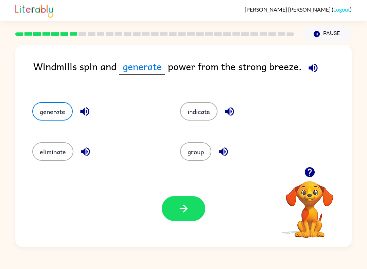
click at [208, 115] on button "indicate" at bounding box center [198, 111] width 37 height 18
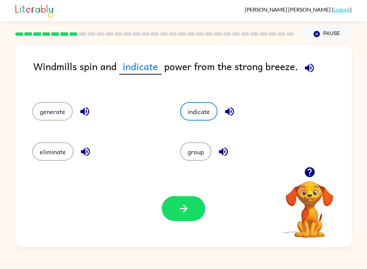
click at [185, 218] on button "button" at bounding box center [184, 208] width 44 height 25
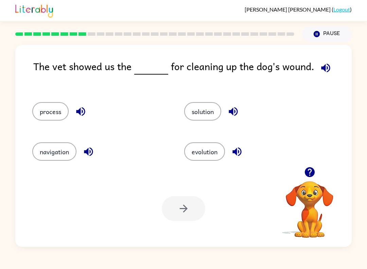
click at [48, 111] on button "process" at bounding box center [50, 111] width 36 height 18
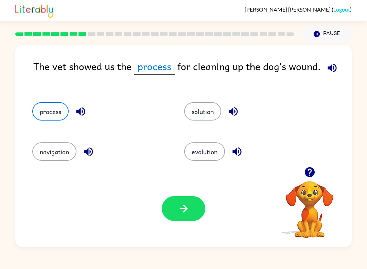
click at [209, 115] on button "solution" at bounding box center [202, 111] width 37 height 18
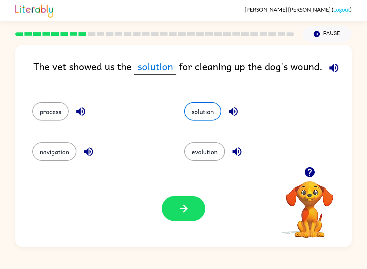
click at [167, 211] on button "button" at bounding box center [184, 208] width 44 height 25
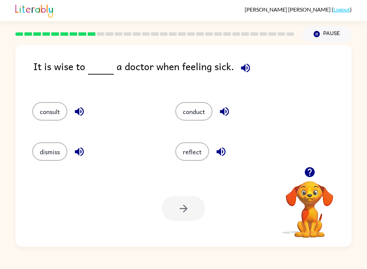
click at [50, 114] on button "consult" at bounding box center [49, 111] width 35 height 18
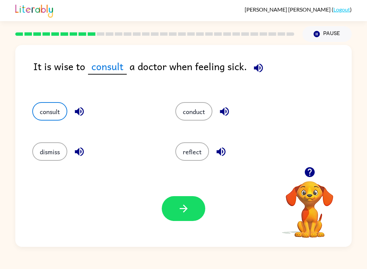
click at [194, 213] on button "button" at bounding box center [184, 208] width 44 height 25
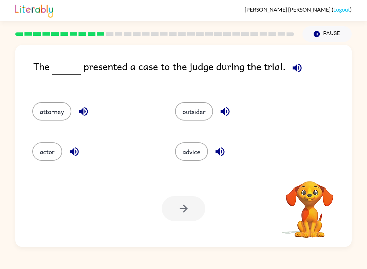
click at [40, 150] on button "actor" at bounding box center [47, 151] width 30 height 18
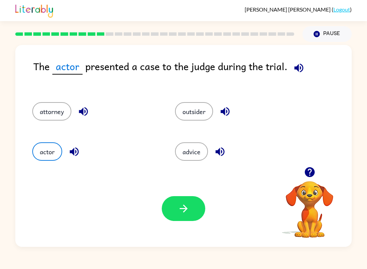
click at [175, 213] on button "button" at bounding box center [184, 208] width 44 height 25
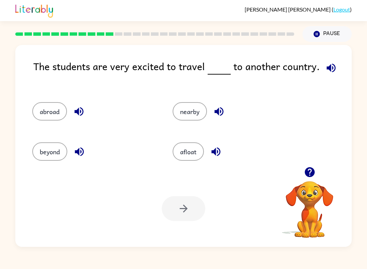
click at [35, 108] on button "abroad" at bounding box center [49, 111] width 35 height 18
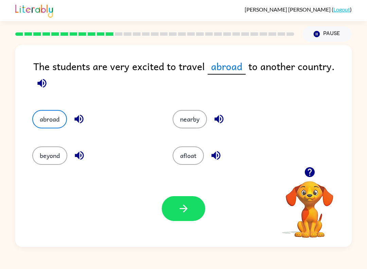
click at [170, 218] on button "button" at bounding box center [184, 208] width 44 height 25
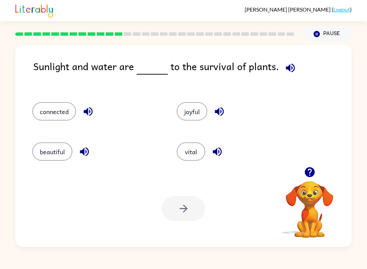
click at [55, 154] on button "beautiful" at bounding box center [52, 151] width 40 height 18
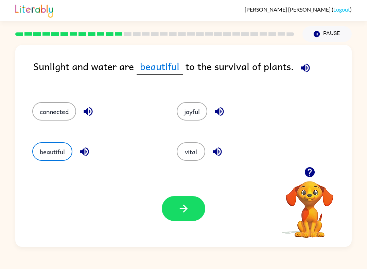
click at [183, 213] on icon "button" at bounding box center [184, 208] width 12 height 12
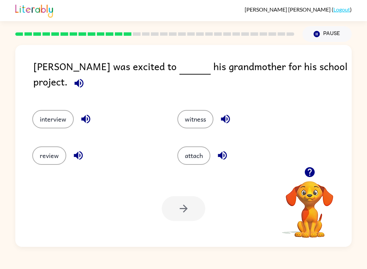
click at [83, 79] on icon "button" at bounding box center [78, 83] width 9 height 9
click at [43, 112] on button "interview" at bounding box center [53, 119] width 42 height 18
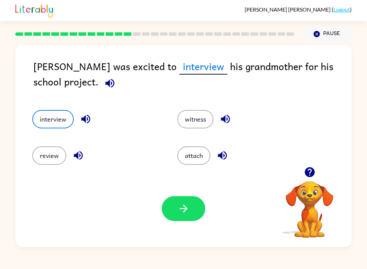
click at [196, 125] on button "witness" at bounding box center [196, 119] width 36 height 18
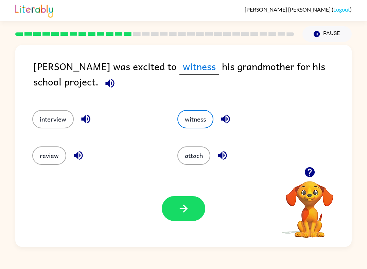
click at [199, 158] on button "attach" at bounding box center [194, 155] width 33 height 18
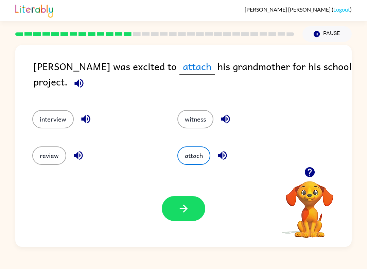
click at [47, 120] on button "interview" at bounding box center [53, 119] width 42 height 18
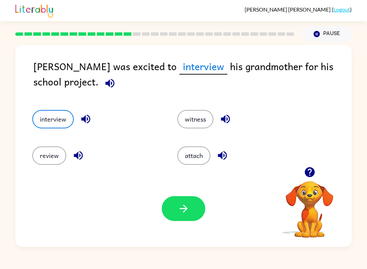
click at [180, 211] on icon "button" at bounding box center [184, 208] width 12 height 12
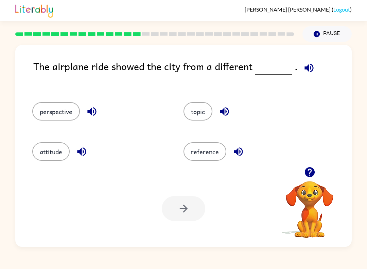
click at [198, 116] on button "topic" at bounding box center [198, 111] width 29 height 18
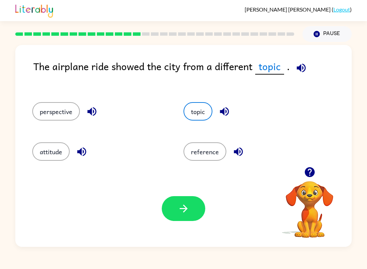
click at [199, 117] on button "topic" at bounding box center [198, 111] width 29 height 18
click at [174, 230] on div "Your browser must support playing .mp4 files to use Literably. Please try using…" at bounding box center [183, 208] width 337 height 77
click at [180, 214] on icon "button" at bounding box center [184, 208] width 12 height 12
click at [182, 208] on div at bounding box center [184, 208] width 44 height 25
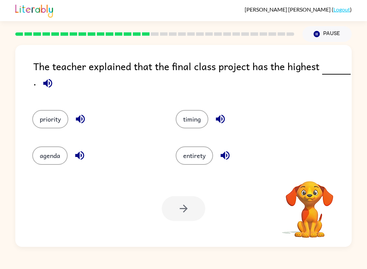
click at [47, 84] on icon "button" at bounding box center [47, 83] width 9 height 9
click at [194, 121] on button "timing" at bounding box center [192, 119] width 33 height 18
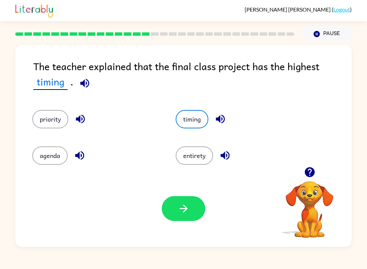
click at [40, 117] on button "priority" at bounding box center [50, 119] width 36 height 18
click at [50, 159] on button "agenda" at bounding box center [49, 155] width 35 height 18
click at [200, 164] on button "entirety" at bounding box center [194, 155] width 37 height 18
click at [209, 114] on div "timing" at bounding box center [240, 119] width 128 height 18
click at [195, 120] on button "timing" at bounding box center [192, 119] width 33 height 18
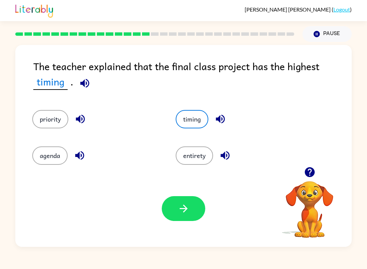
click at [47, 160] on button "agenda" at bounding box center [49, 155] width 35 height 18
click at [187, 212] on icon "button" at bounding box center [184, 208] width 12 height 12
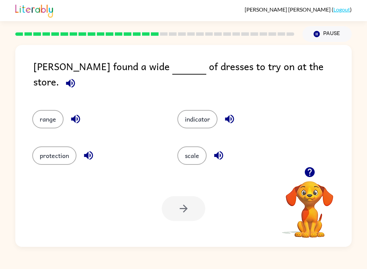
click at [195, 149] on button "scale" at bounding box center [192, 155] width 29 height 18
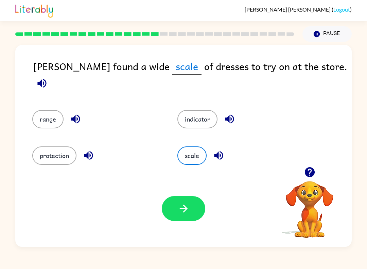
click at [192, 205] on button "button" at bounding box center [184, 208] width 44 height 25
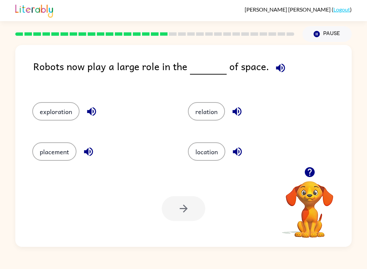
click at [213, 153] on button "location" at bounding box center [206, 151] width 37 height 18
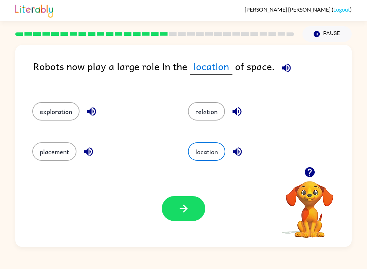
click at [185, 208] on icon "button" at bounding box center [184, 208] width 12 height 12
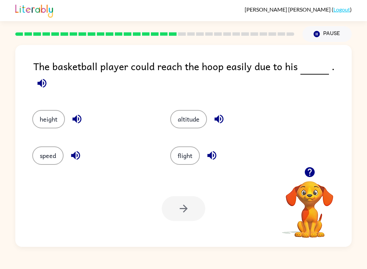
click at [40, 111] on button "height" at bounding box center [48, 119] width 33 height 18
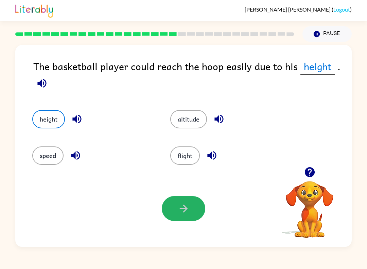
click at [196, 215] on button "button" at bounding box center [184, 208] width 44 height 25
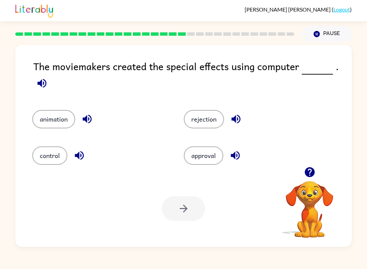
click at [216, 155] on button "approval" at bounding box center [203, 155] width 39 height 18
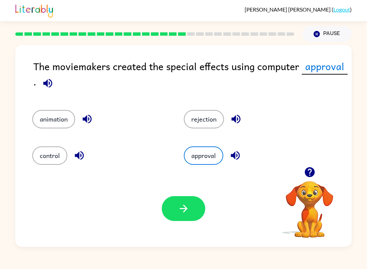
click at [187, 208] on icon "button" at bounding box center [184, 208] width 12 height 12
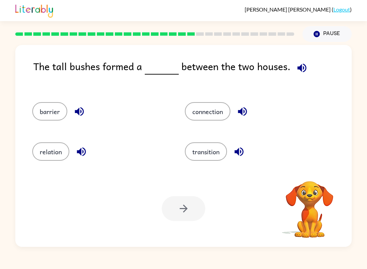
click at [49, 117] on button "barrier" at bounding box center [49, 111] width 35 height 18
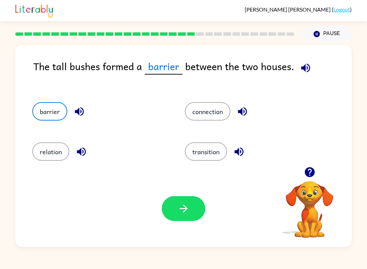
click at [171, 212] on button "button" at bounding box center [184, 208] width 44 height 25
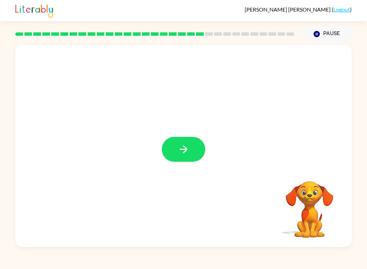
click at [182, 157] on button "button" at bounding box center [184, 149] width 44 height 25
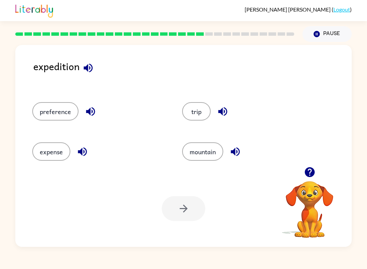
click at [48, 150] on button "expense" at bounding box center [51, 151] width 38 height 18
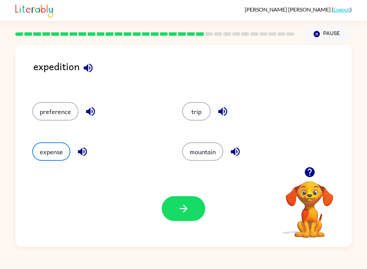
click at [188, 203] on icon "button" at bounding box center [184, 208] width 12 height 12
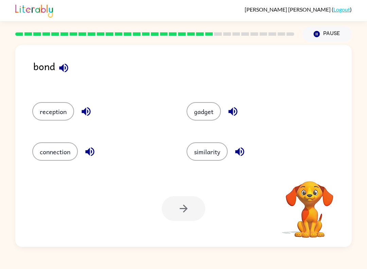
click at [65, 69] on icon "button" at bounding box center [63, 67] width 9 height 9
click at [209, 114] on button "gadget" at bounding box center [204, 111] width 34 height 18
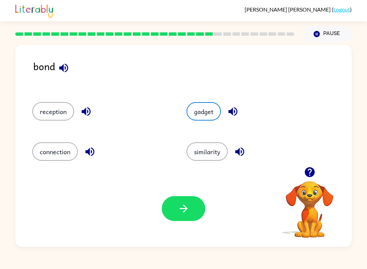
click at [187, 220] on button "button" at bounding box center [184, 208] width 44 height 25
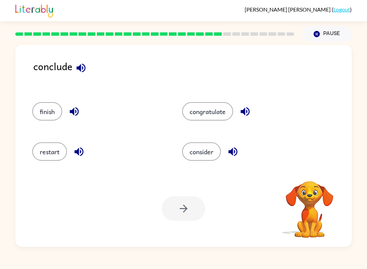
click at [224, 117] on button "congratulate" at bounding box center [207, 111] width 51 height 18
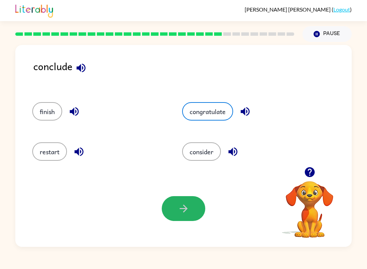
click at [180, 211] on icon "button" at bounding box center [184, 208] width 12 height 12
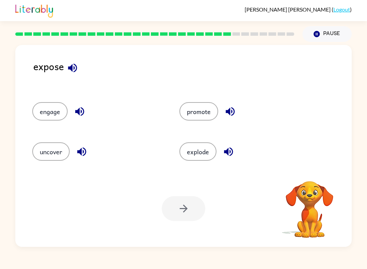
click at [211, 111] on button "promote" at bounding box center [199, 111] width 39 height 18
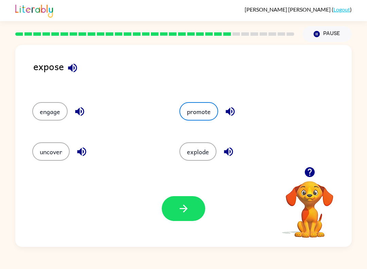
click at [207, 156] on button "explode" at bounding box center [198, 151] width 37 height 18
click at [43, 158] on button "uncover" at bounding box center [50, 151] width 37 height 18
click at [43, 109] on button "engage" at bounding box center [49, 111] width 35 height 18
click at [47, 154] on button "uncover" at bounding box center [50, 151] width 37 height 18
click at [204, 157] on button "explode" at bounding box center [198, 151] width 37 height 18
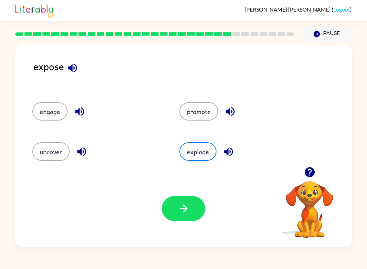
click at [199, 114] on button "promote" at bounding box center [199, 111] width 39 height 18
click at [45, 152] on button "uncover" at bounding box center [50, 151] width 37 height 18
click at [186, 211] on icon "button" at bounding box center [184, 208] width 12 height 12
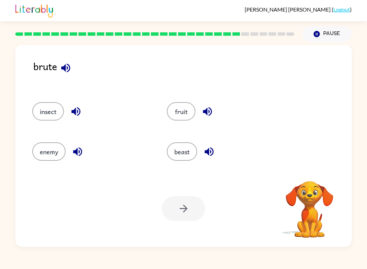
click at [65, 65] on icon "button" at bounding box center [66, 68] width 12 height 12
click at [176, 110] on button "fruit" at bounding box center [181, 111] width 29 height 18
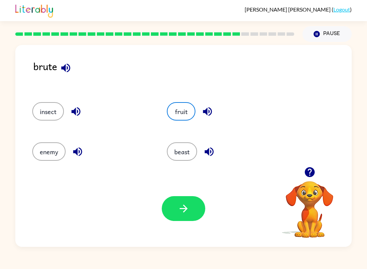
click at [193, 213] on button "button" at bounding box center [184, 208] width 44 height 25
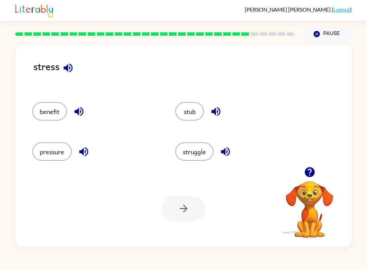
click at [201, 154] on button "struggle" at bounding box center [195, 151] width 38 height 18
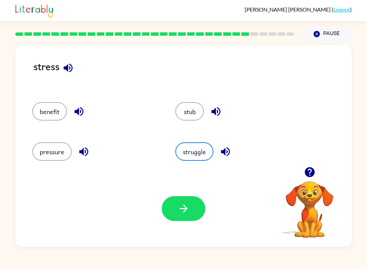
click at [176, 217] on button "button" at bounding box center [184, 208] width 44 height 25
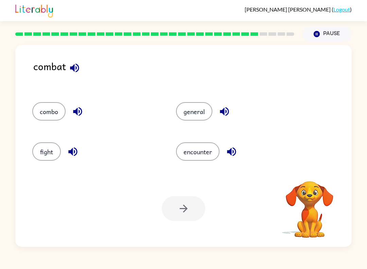
click at [37, 156] on button "fight" at bounding box center [46, 151] width 29 height 18
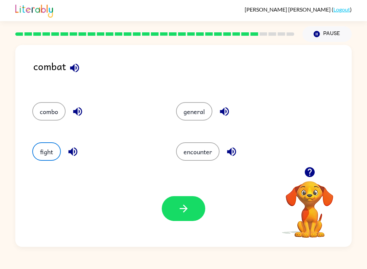
click at [186, 208] on icon "button" at bounding box center [184, 208] width 12 height 12
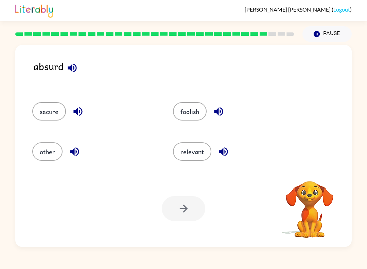
click at [190, 114] on button "foolish" at bounding box center [190, 111] width 34 height 18
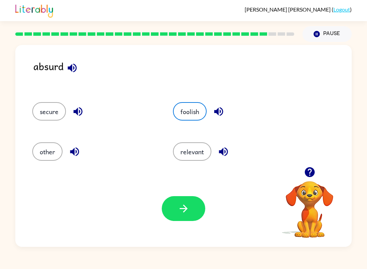
click at [179, 198] on button "button" at bounding box center [184, 208] width 44 height 25
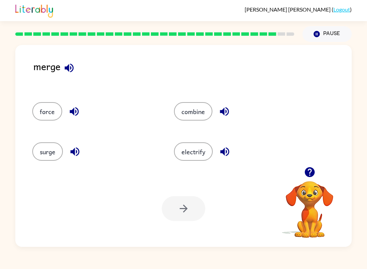
click at [47, 161] on button "surge" at bounding box center [47, 151] width 31 height 18
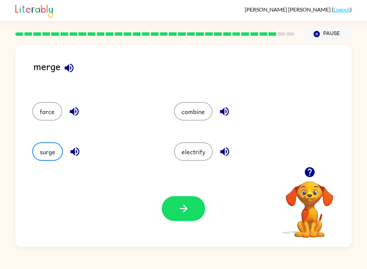
click at [45, 104] on button "force" at bounding box center [47, 111] width 30 height 18
click at [182, 208] on icon "button" at bounding box center [184, 208] width 12 height 12
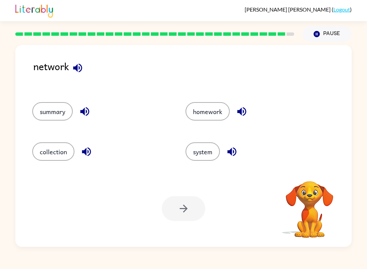
click at [209, 144] on button "system" at bounding box center [203, 151] width 34 height 18
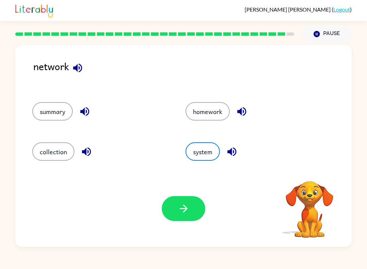
click at [182, 215] on button "button" at bounding box center [184, 208] width 44 height 25
